Goal: Information Seeking & Learning: Learn about a topic

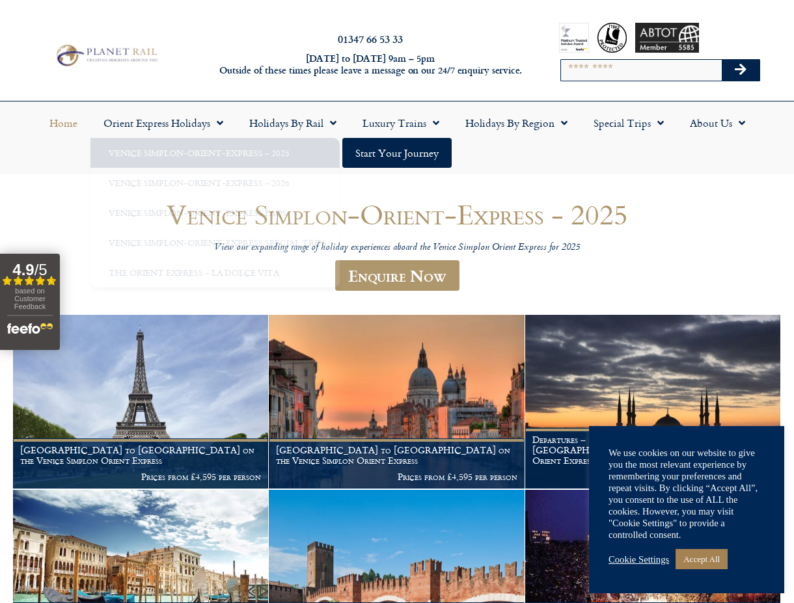
click at [65, 122] on link "Home" at bounding box center [63, 123] width 54 height 30
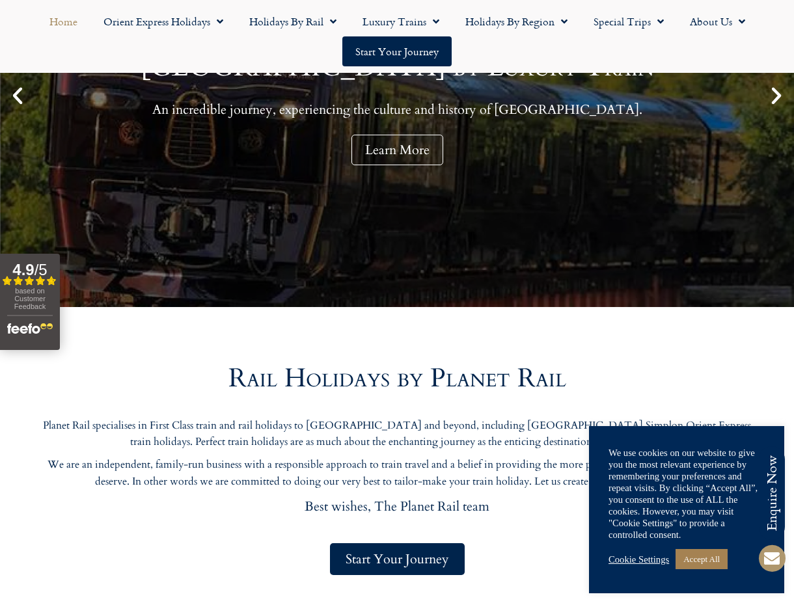
scroll to position [292, 0]
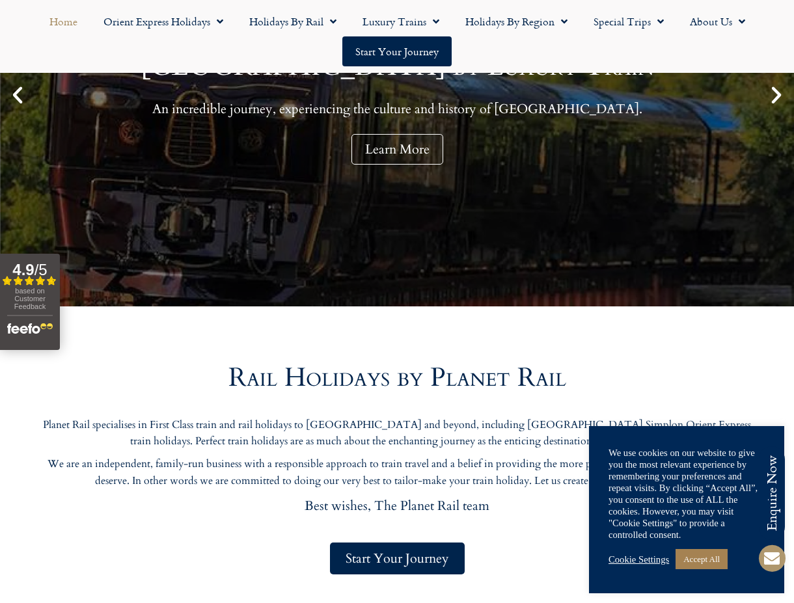
click at [659, 557] on link "Cookie Settings" at bounding box center [639, 560] width 61 height 12
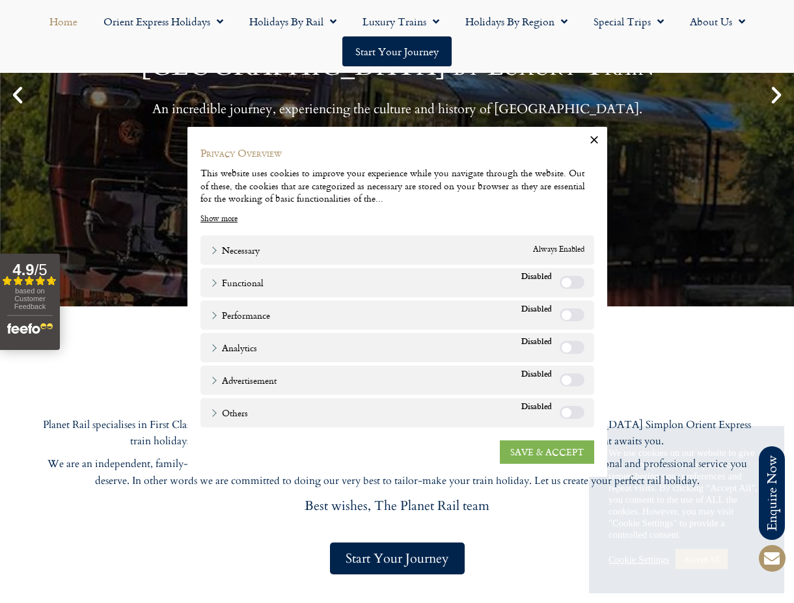
click at [546, 457] on link "SAVE & ACCEPT" at bounding box center [547, 452] width 94 height 23
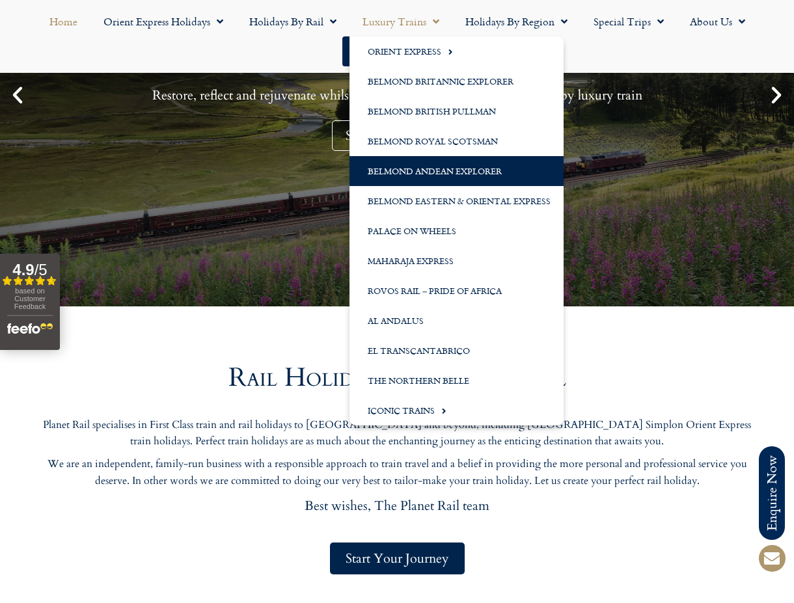
click at [414, 168] on link "Belmond Andean Explorer" at bounding box center [456, 171] width 214 height 30
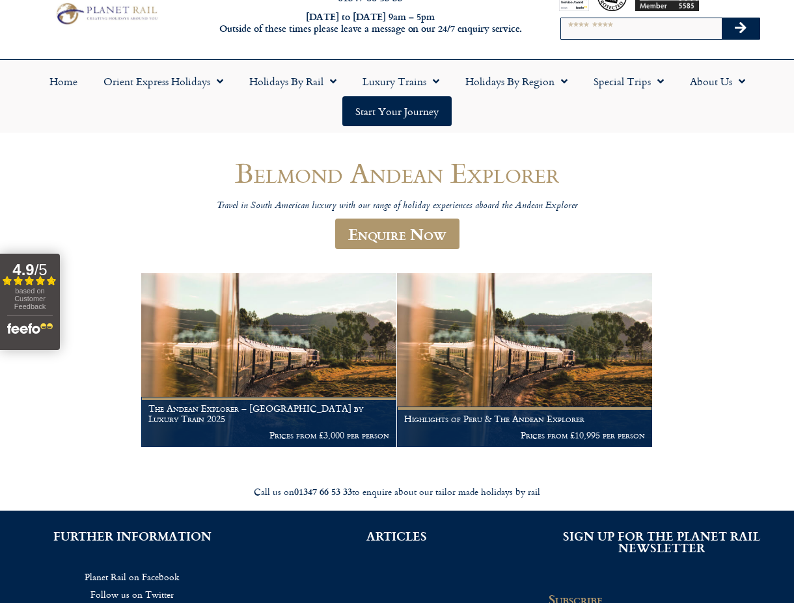
scroll to position [29, 0]
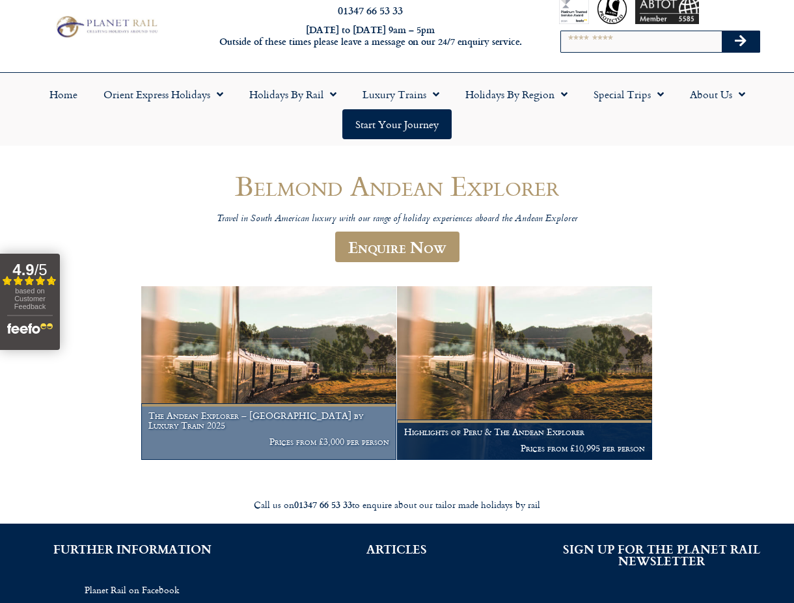
click at [281, 378] on img at bounding box center [268, 372] width 255 height 173
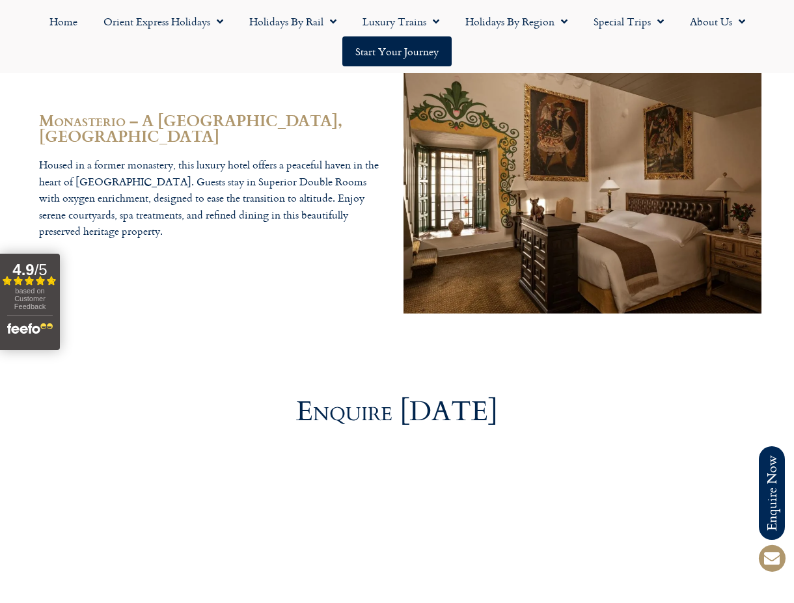
scroll to position [4856, 0]
